Goal: Transaction & Acquisition: Purchase product/service

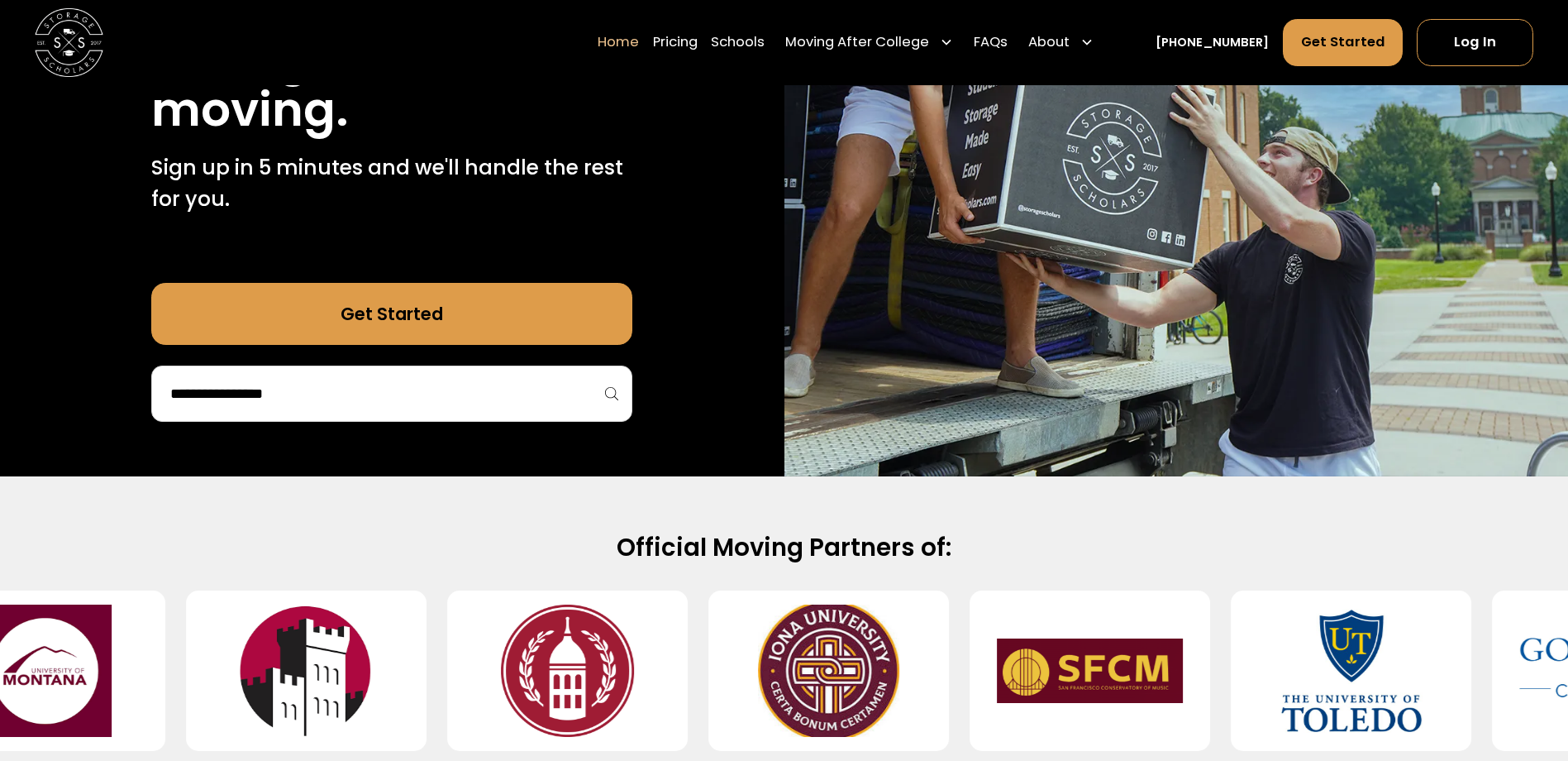
scroll to position [331, 0]
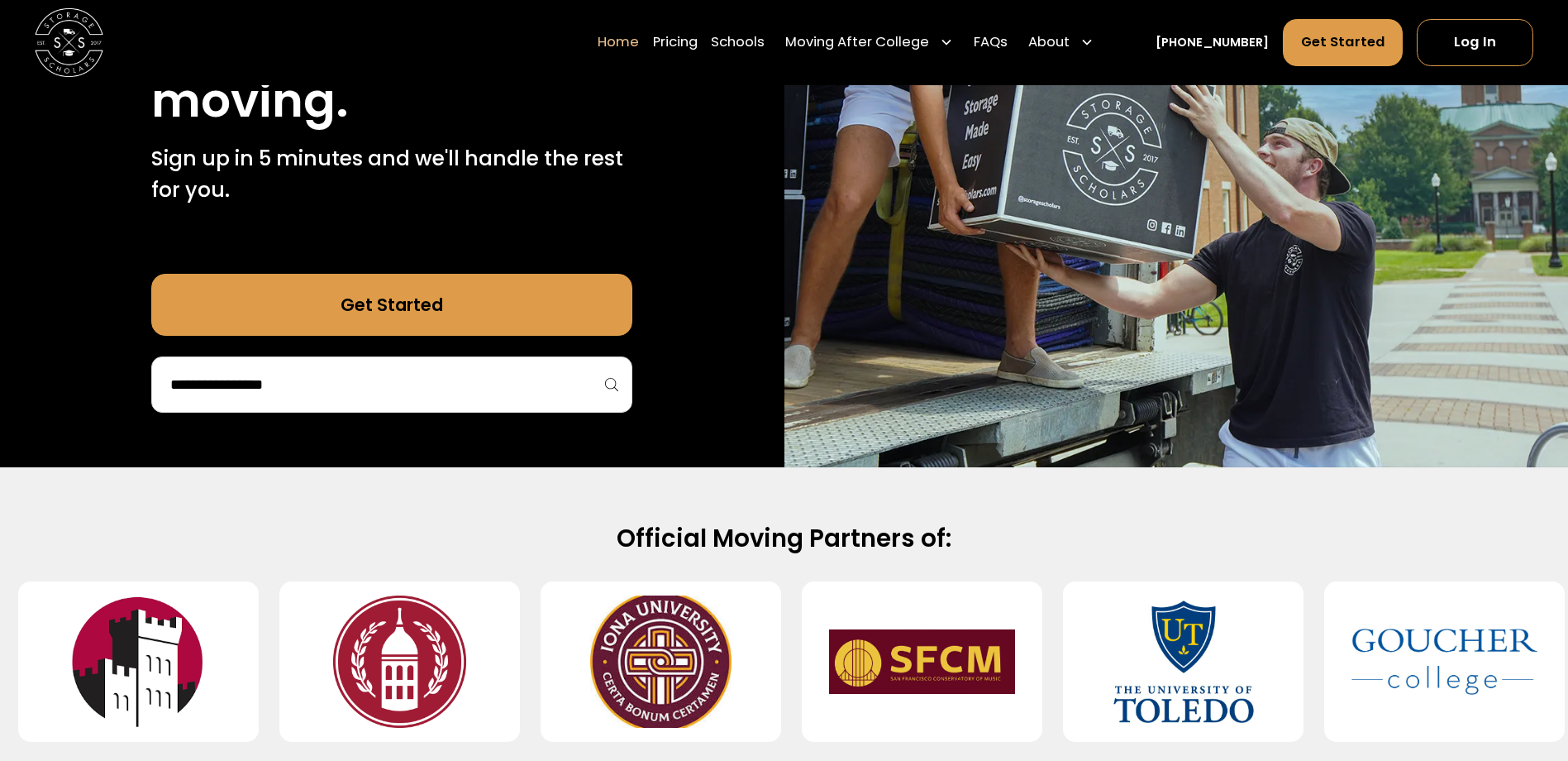
click at [539, 401] on div at bounding box center [392, 384] width 481 height 56
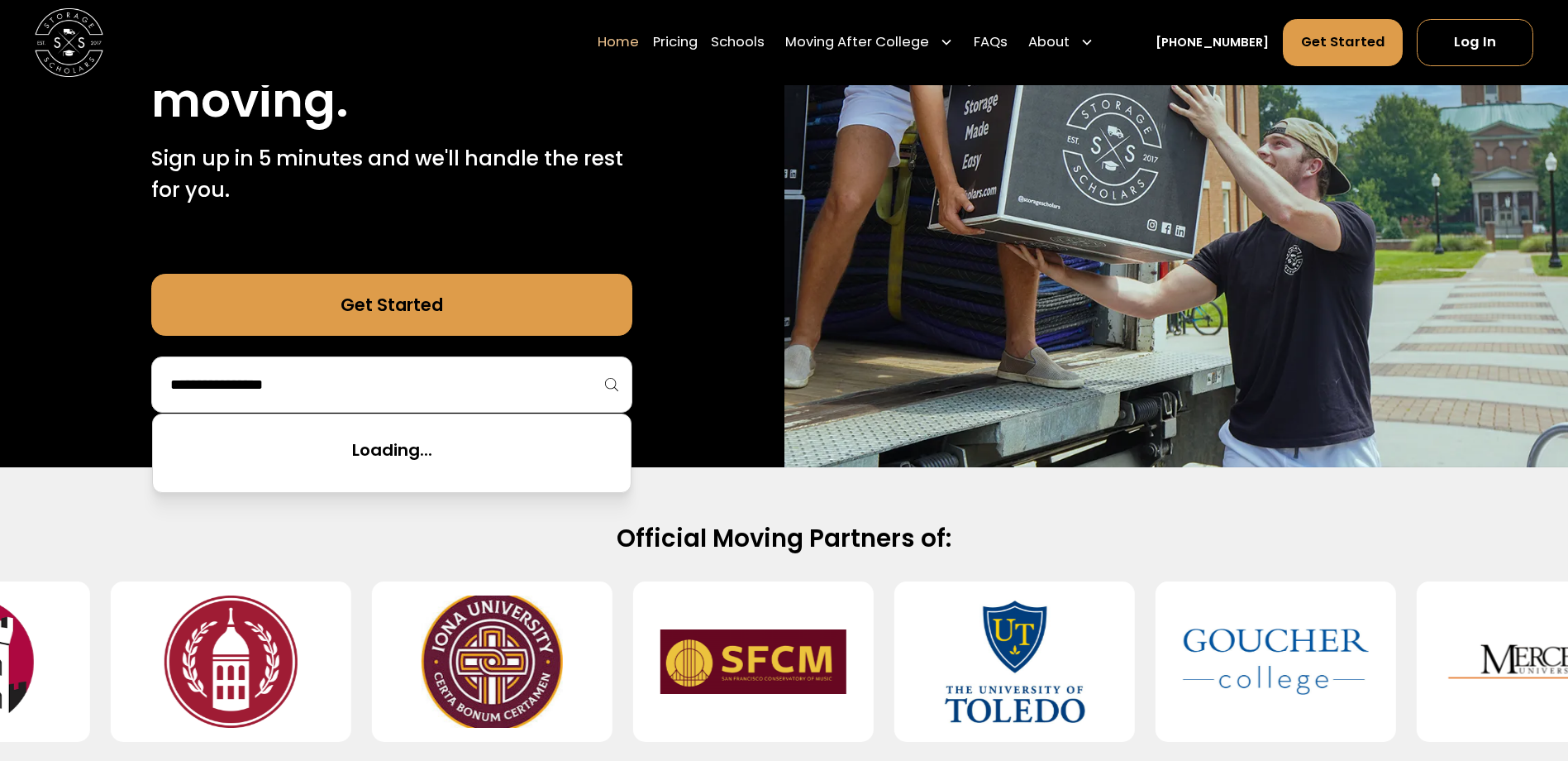
click at [539, 375] on input "search" at bounding box center [391, 384] width 446 height 28
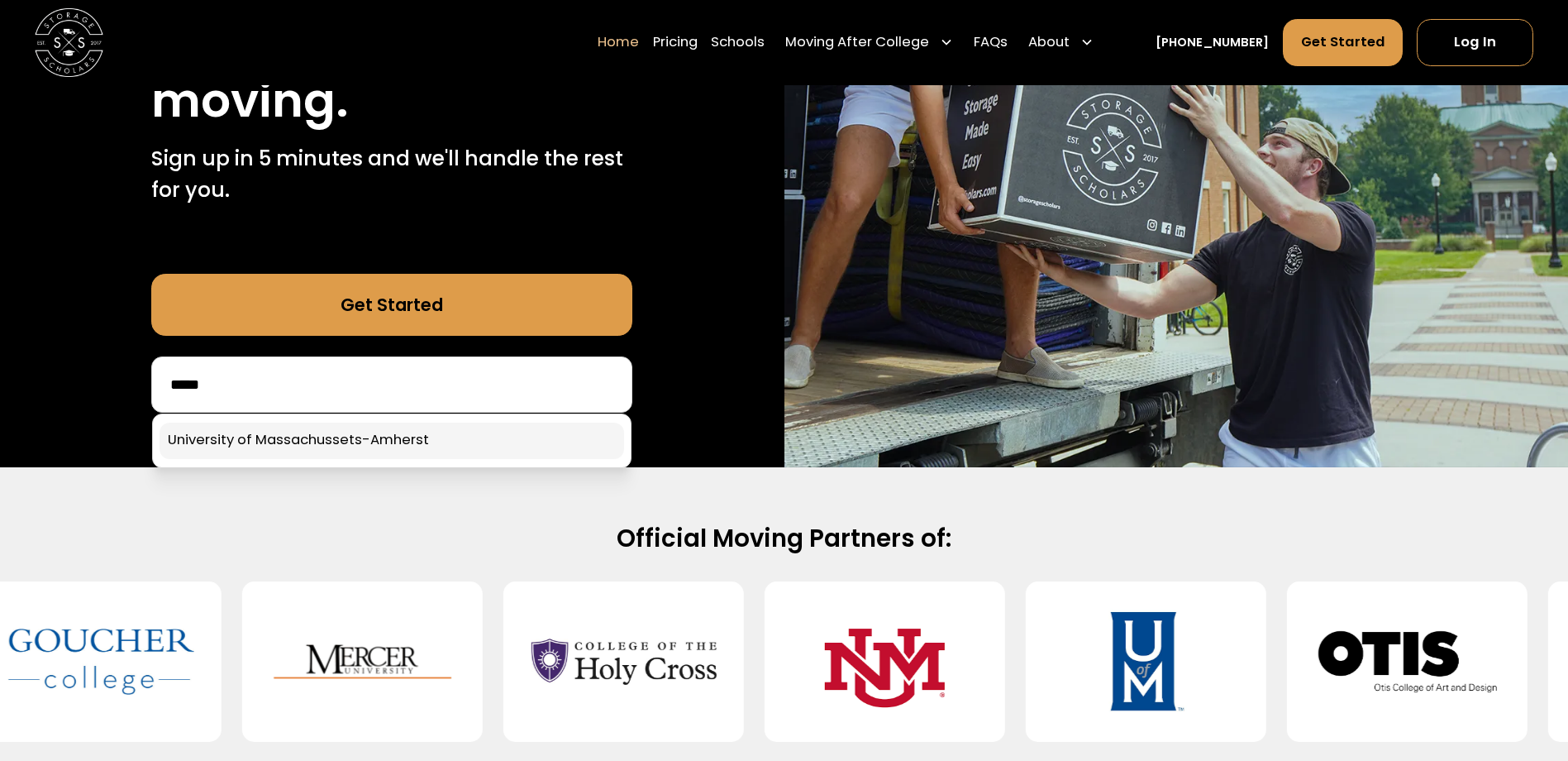
type input "*****"
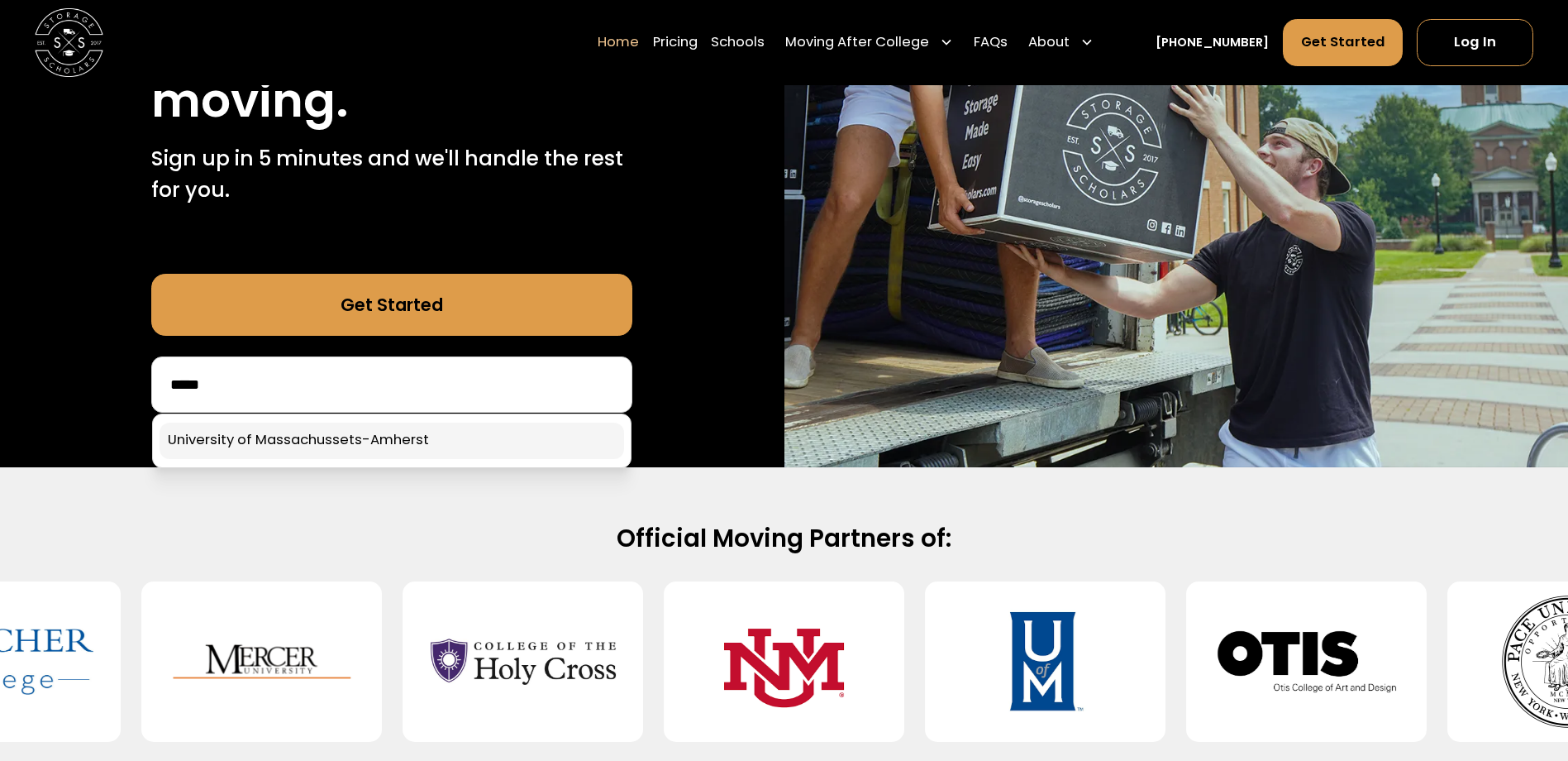
click at [482, 431] on link at bounding box center [391, 440] width 464 height 36
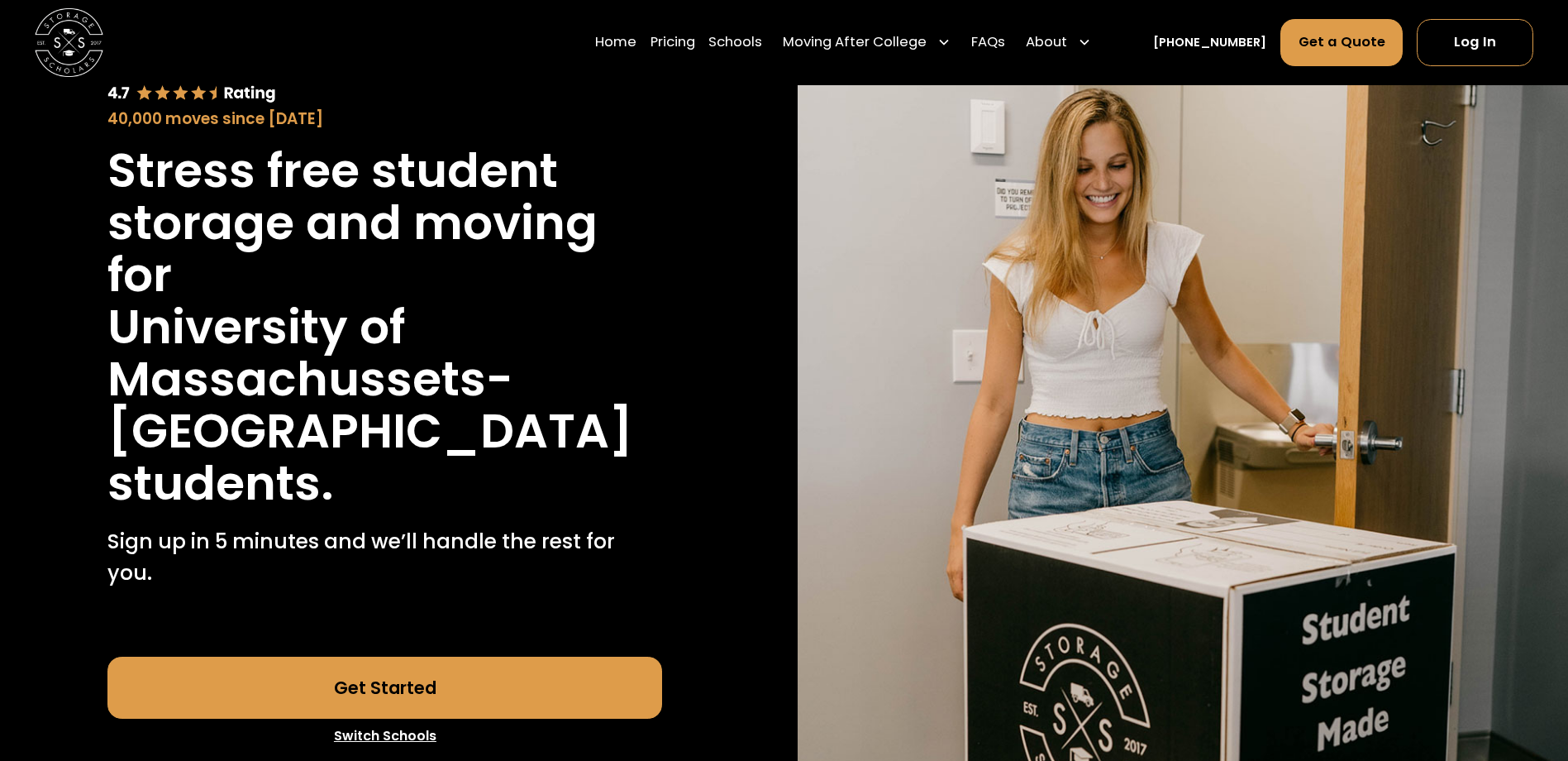
scroll to position [331, 0]
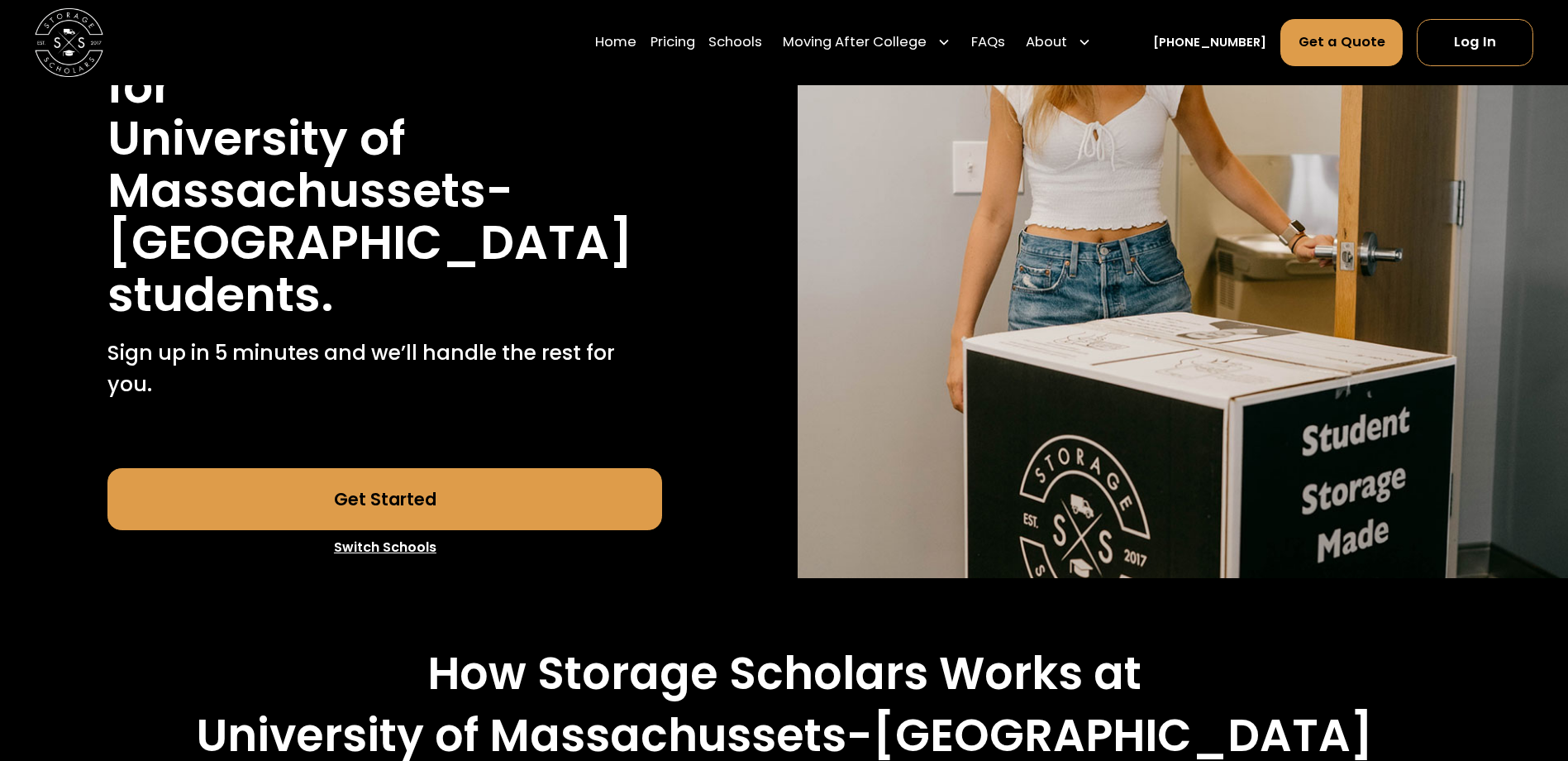
click at [524, 473] on link "Get Started" at bounding box center [384, 499] width 554 height 62
click at [1460, 40] on link "Log In" at bounding box center [1475, 43] width 116 height 47
